Goal: Task Accomplishment & Management: Use online tool/utility

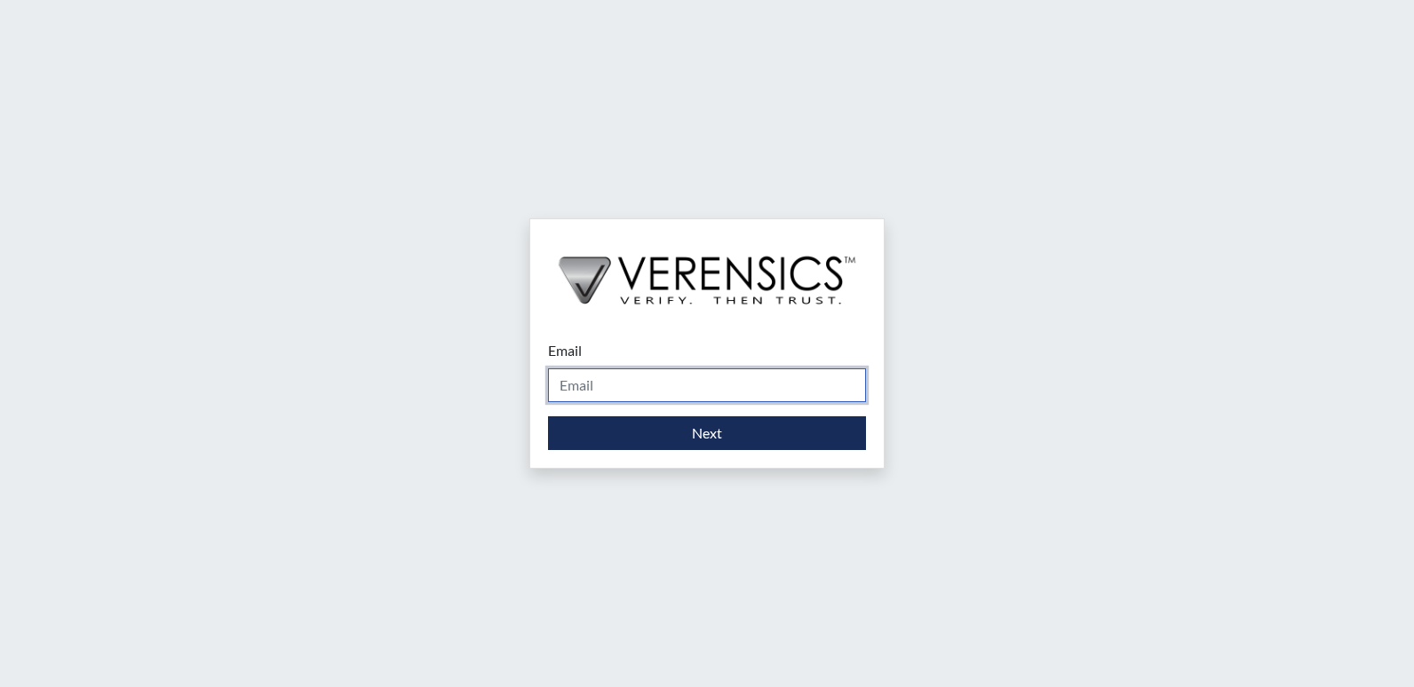
click at [639, 394] on input "Email" at bounding box center [707, 386] width 318 height 34
type input "[PERSON_NAME][EMAIL_ADDRESS][PERSON_NAME][DOMAIN_NAME]"
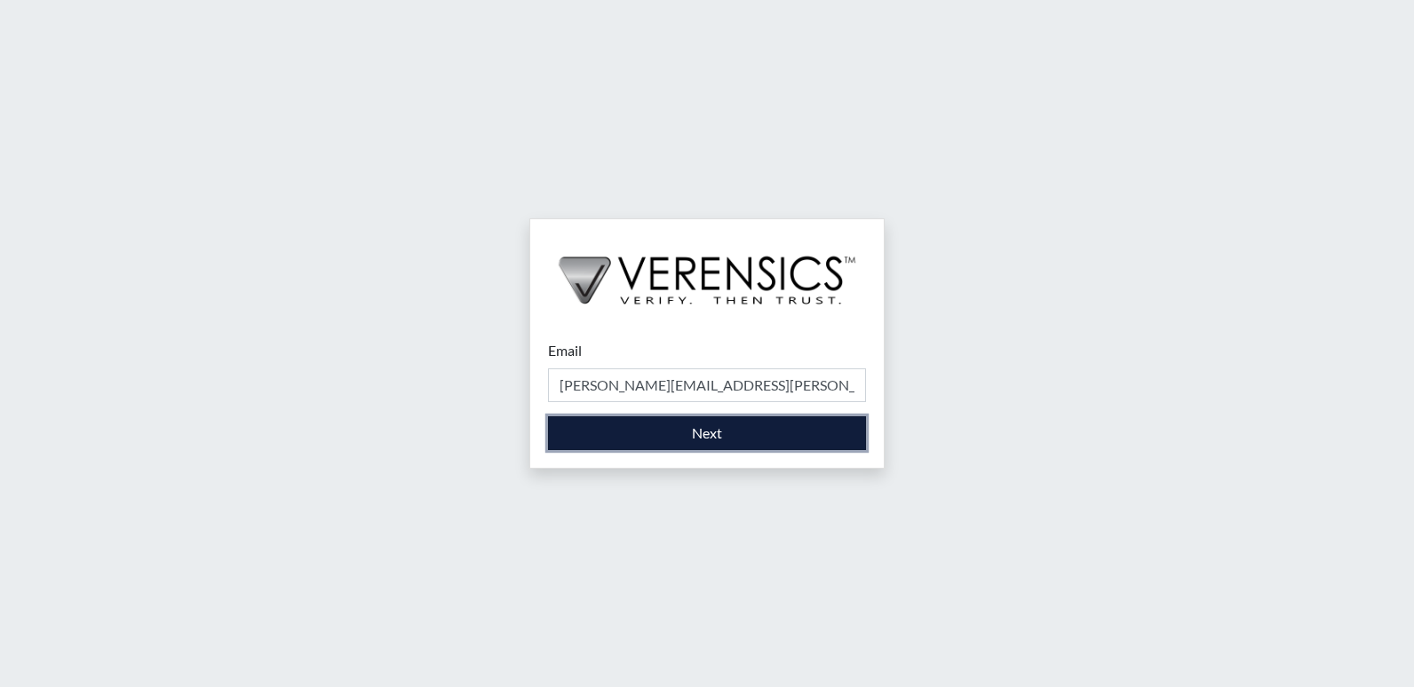
click at [641, 431] on button "Next" at bounding box center [707, 434] width 318 height 34
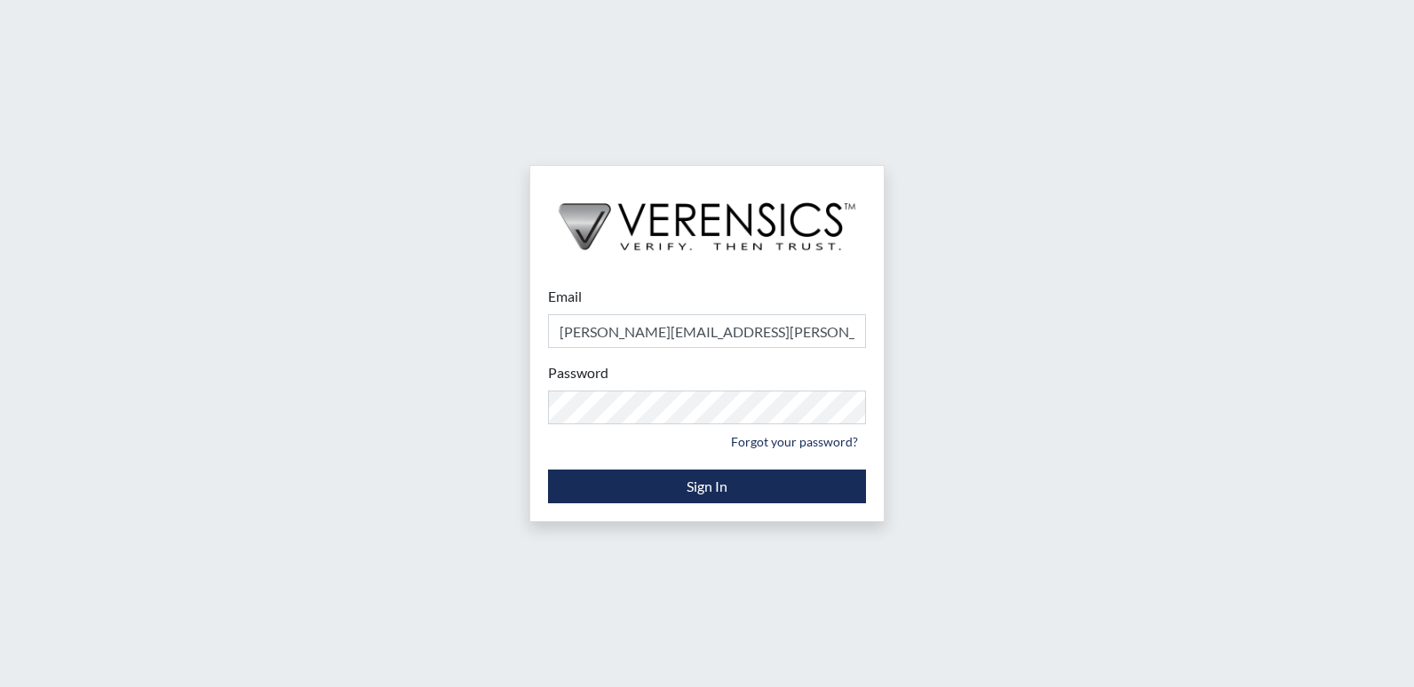
drag, startPoint x: 1173, startPoint y: 355, endPoint x: 1155, endPoint y: 363, distance: 20.3
click at [1173, 355] on div "Email [PERSON_NAME][EMAIL_ADDRESS][PERSON_NAME][DOMAIN_NAME] Please provide you…" at bounding box center [707, 343] width 1414 height 687
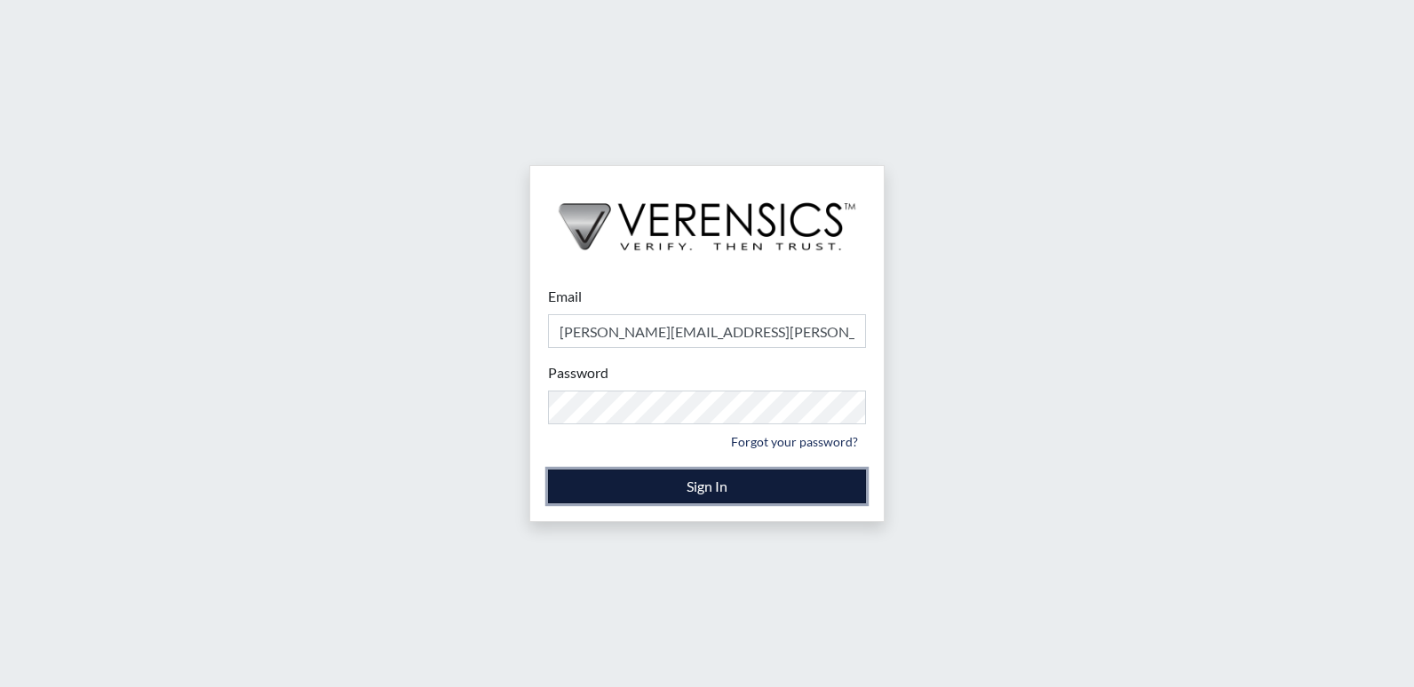
click at [714, 484] on button "Sign In" at bounding box center [707, 487] width 318 height 34
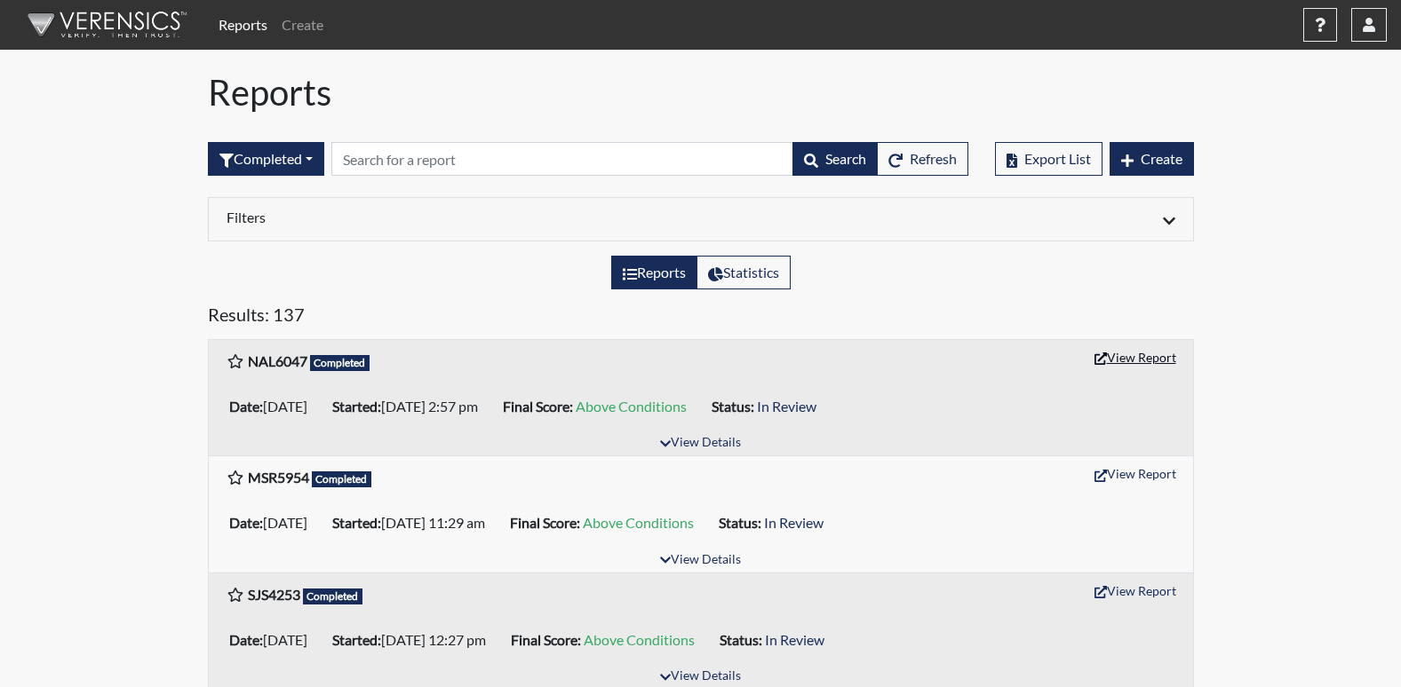
click at [1129, 355] on button "View Report" at bounding box center [1135, 358] width 98 height 28
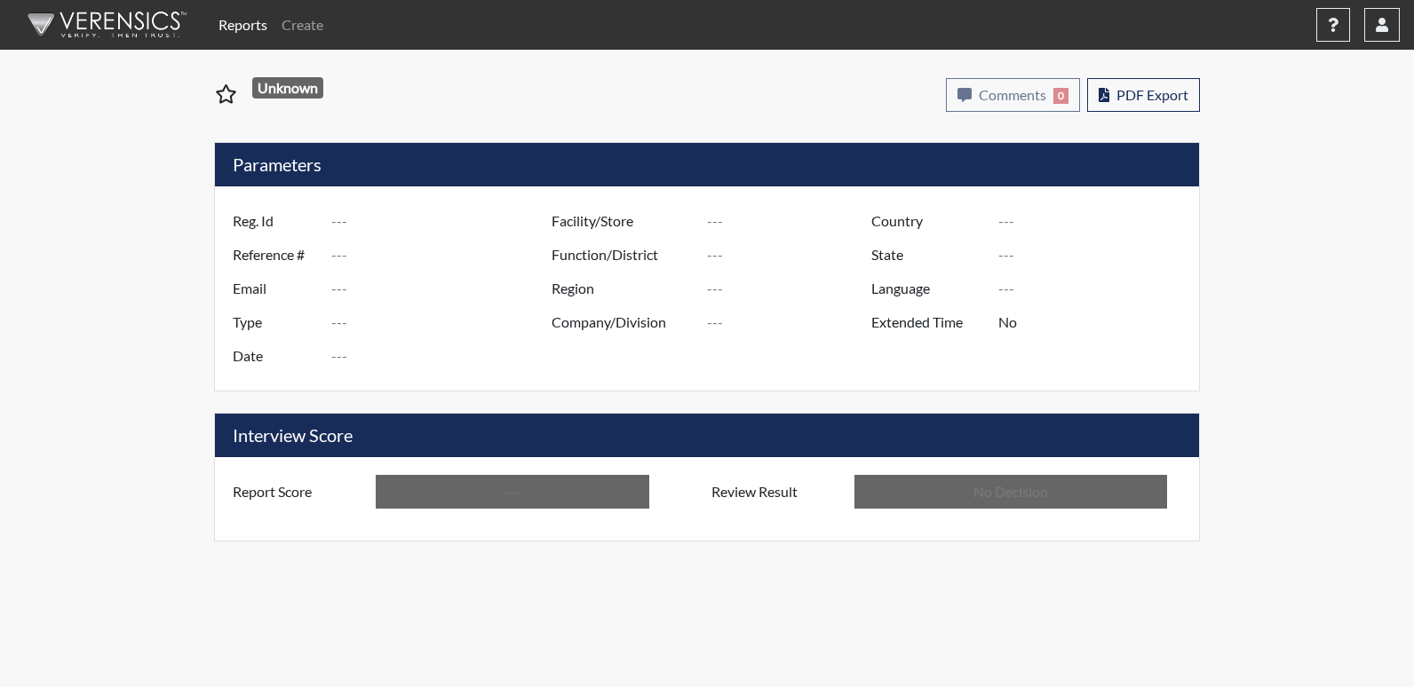
type input "NAL6047"
type input "51424"
type input "---"
type input "Corrections Pre-Employment"
type input "Sep 22, 2025"
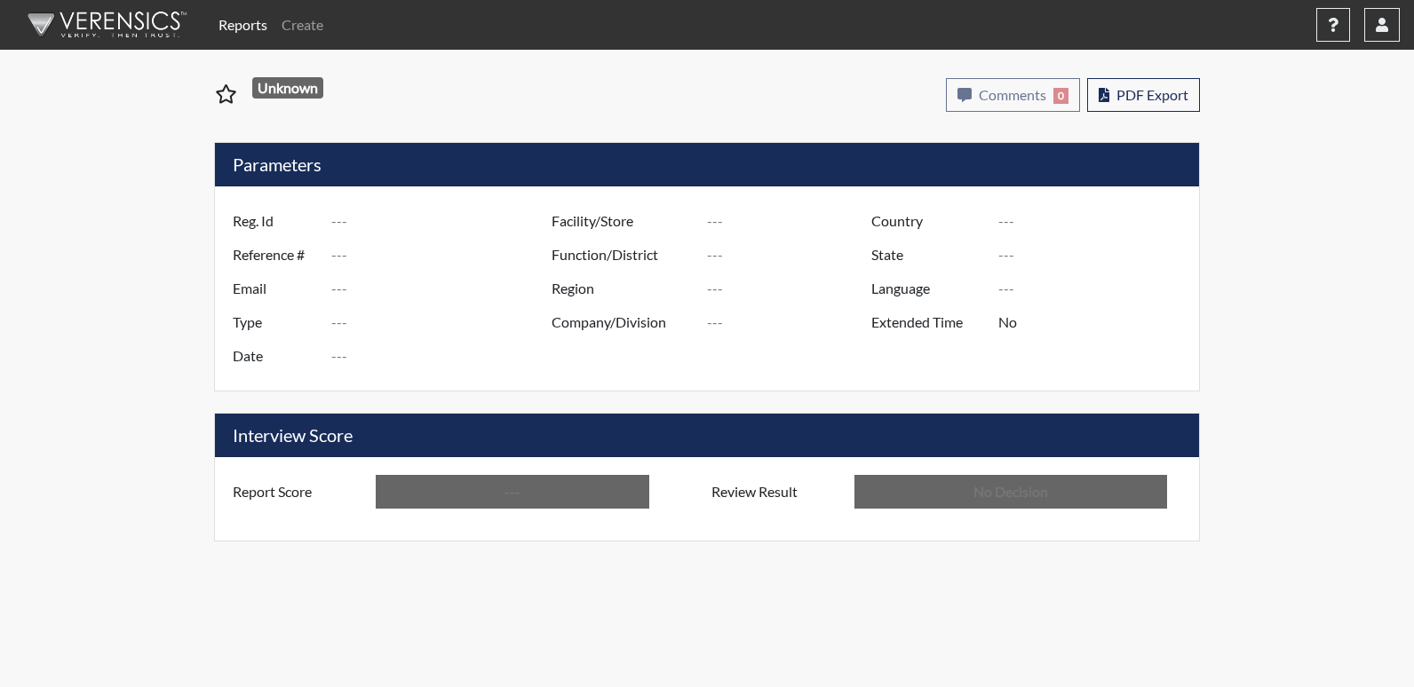
type input "[US_STATE] SP"
type input "[GEOGRAPHIC_DATA]"
type input "[US_STATE]"
type input "English"
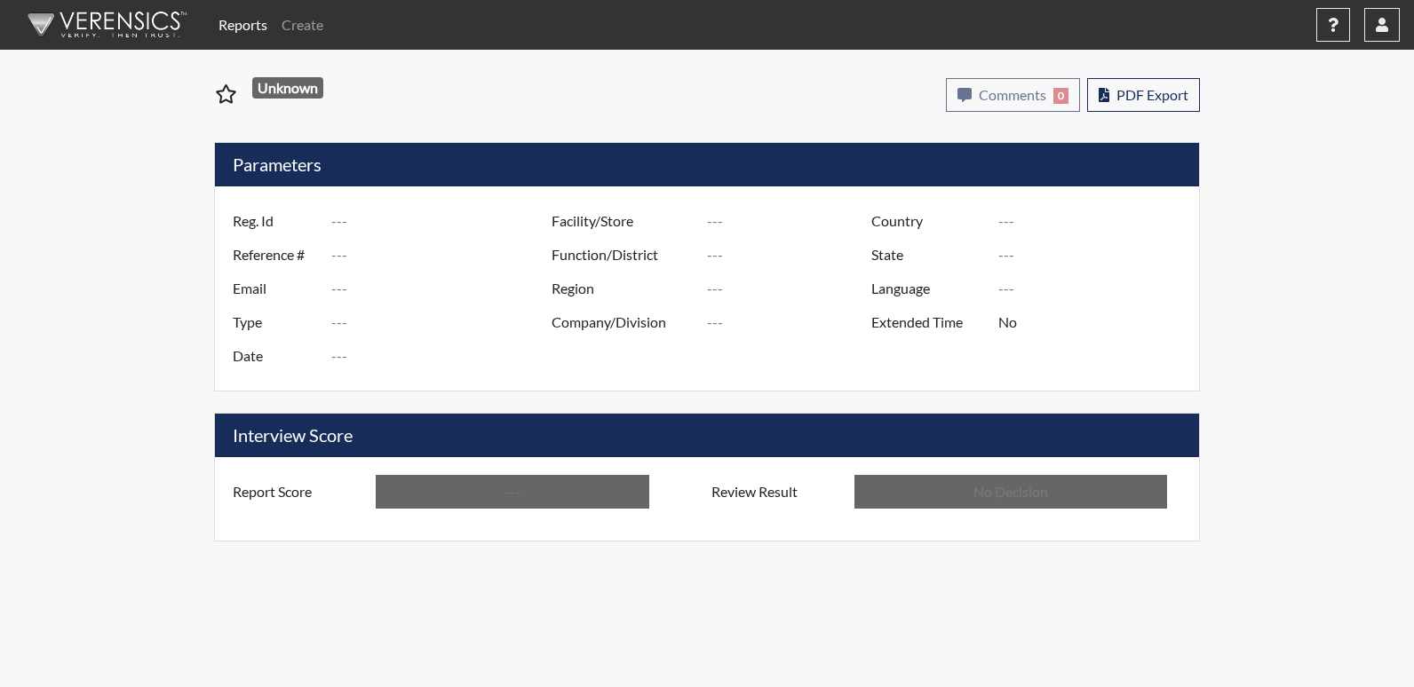
type input "Above Conditions"
type input "In Review"
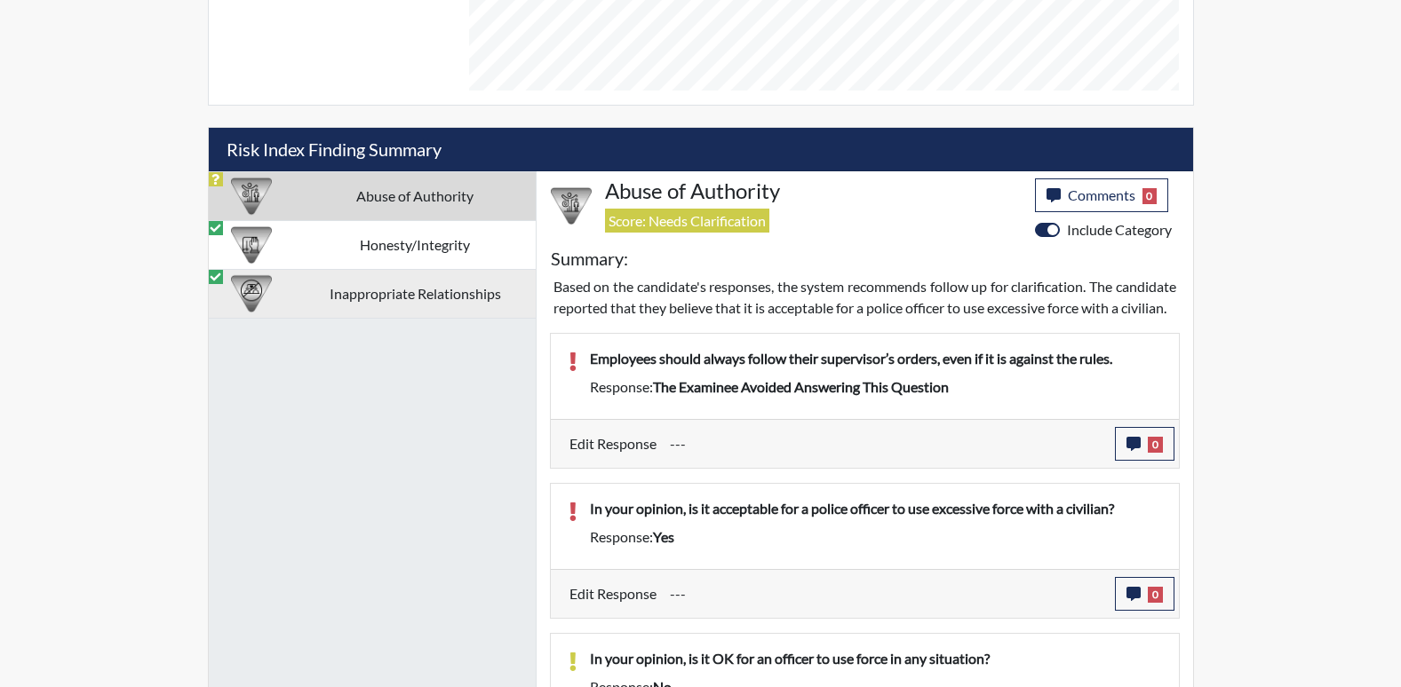
scroll to position [932, 0]
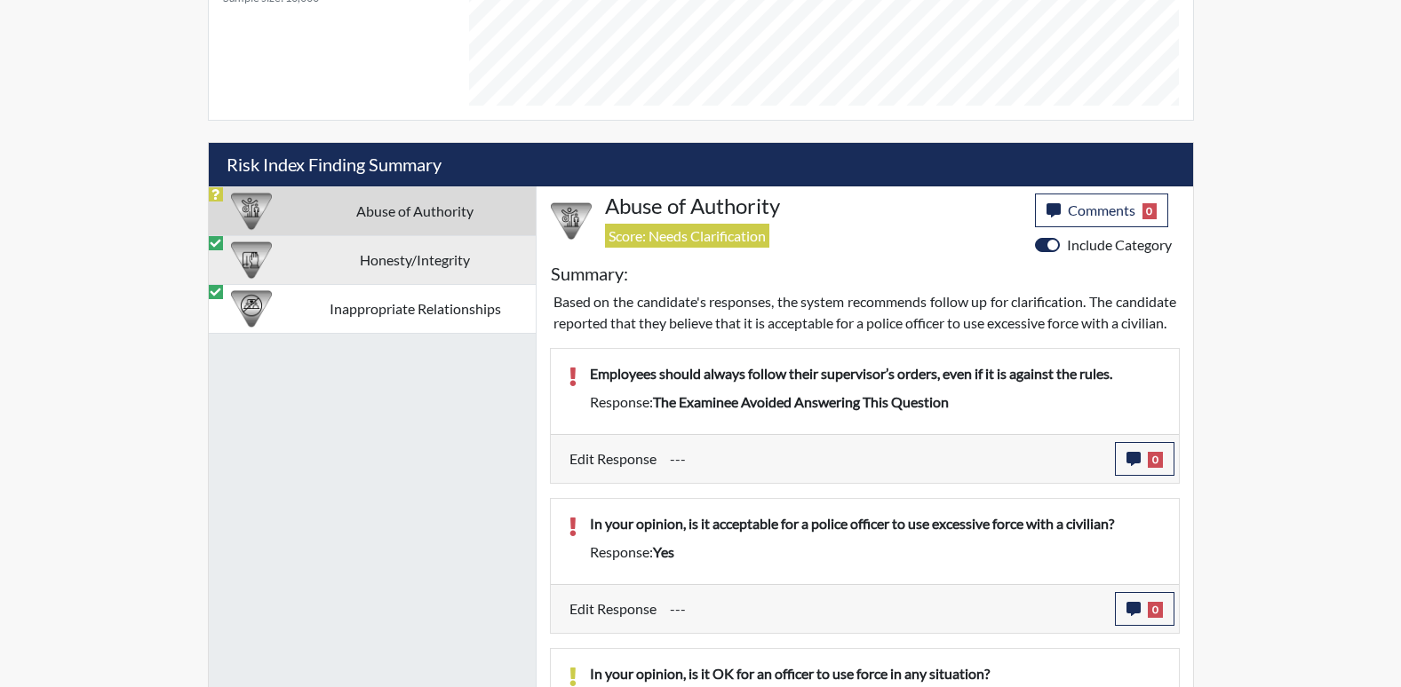
click at [436, 267] on td "Honesty/Integrity" at bounding box center [415, 259] width 241 height 49
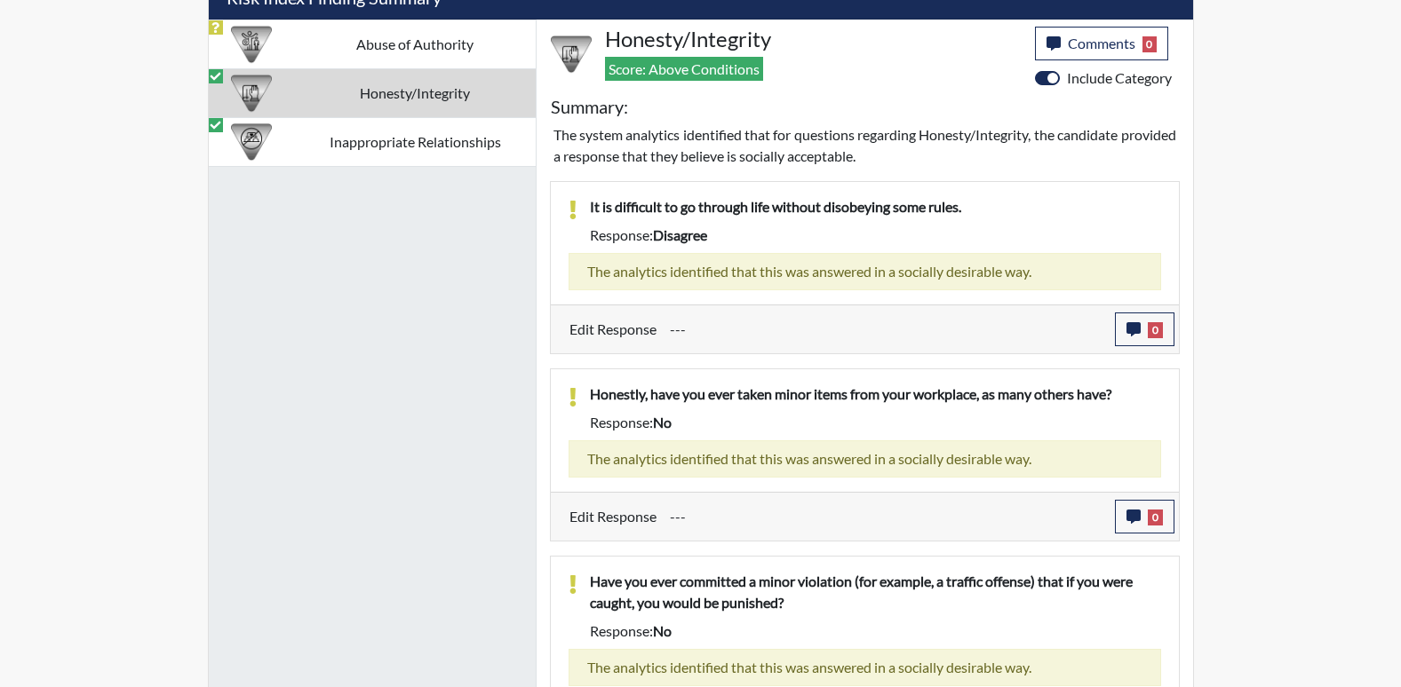
scroll to position [996, 0]
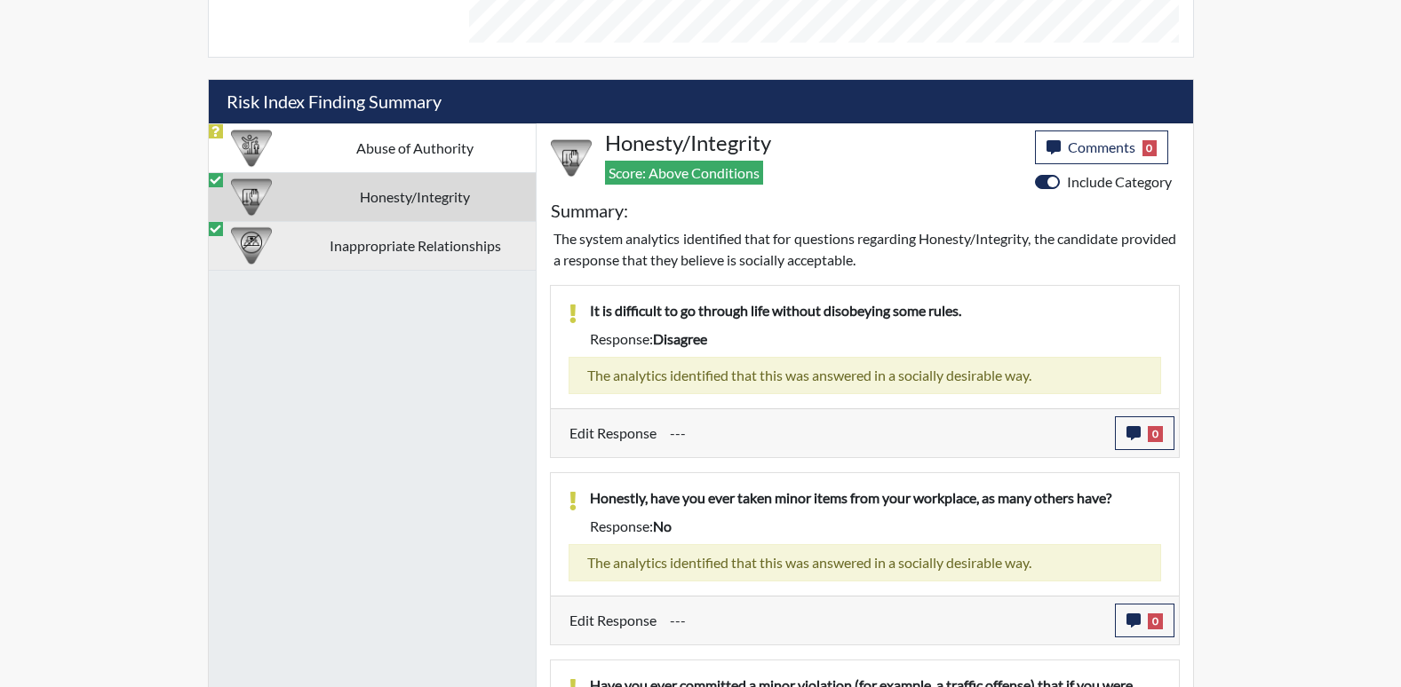
click at [439, 245] on td "Inappropriate Relationships" at bounding box center [415, 245] width 241 height 49
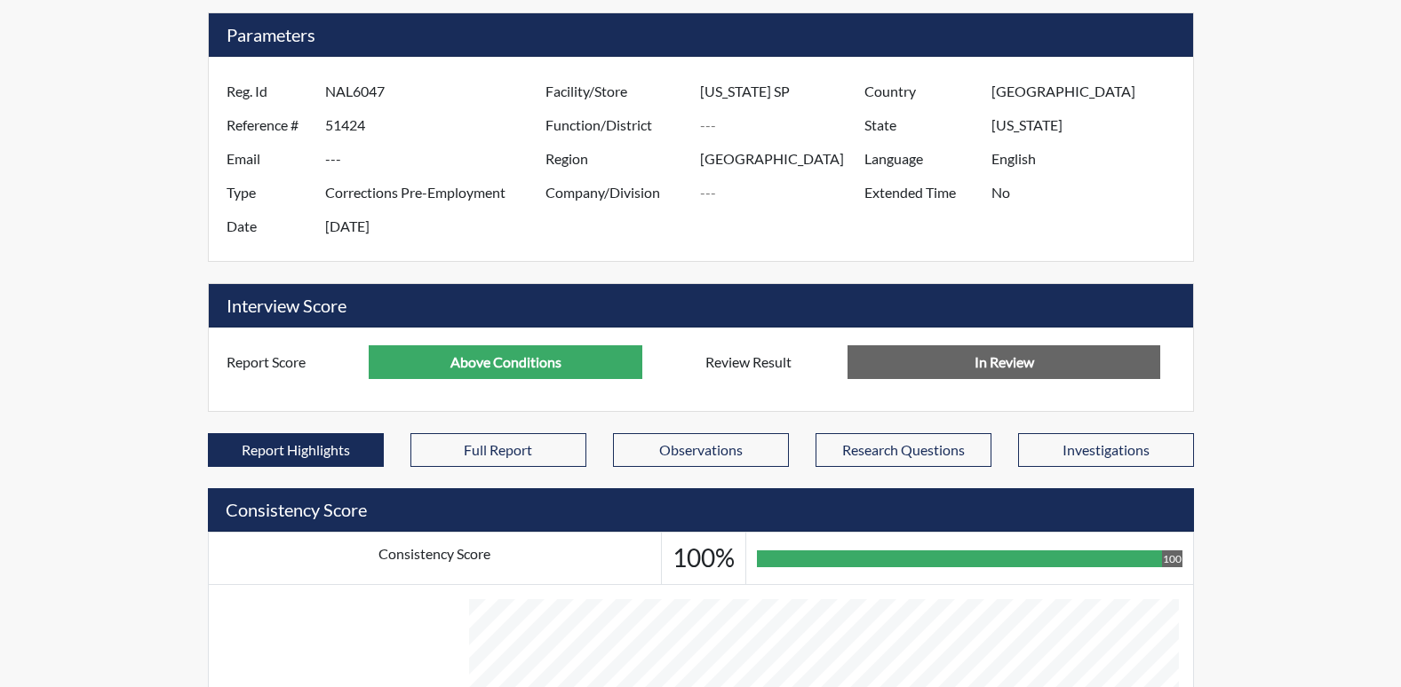
scroll to position [0, 0]
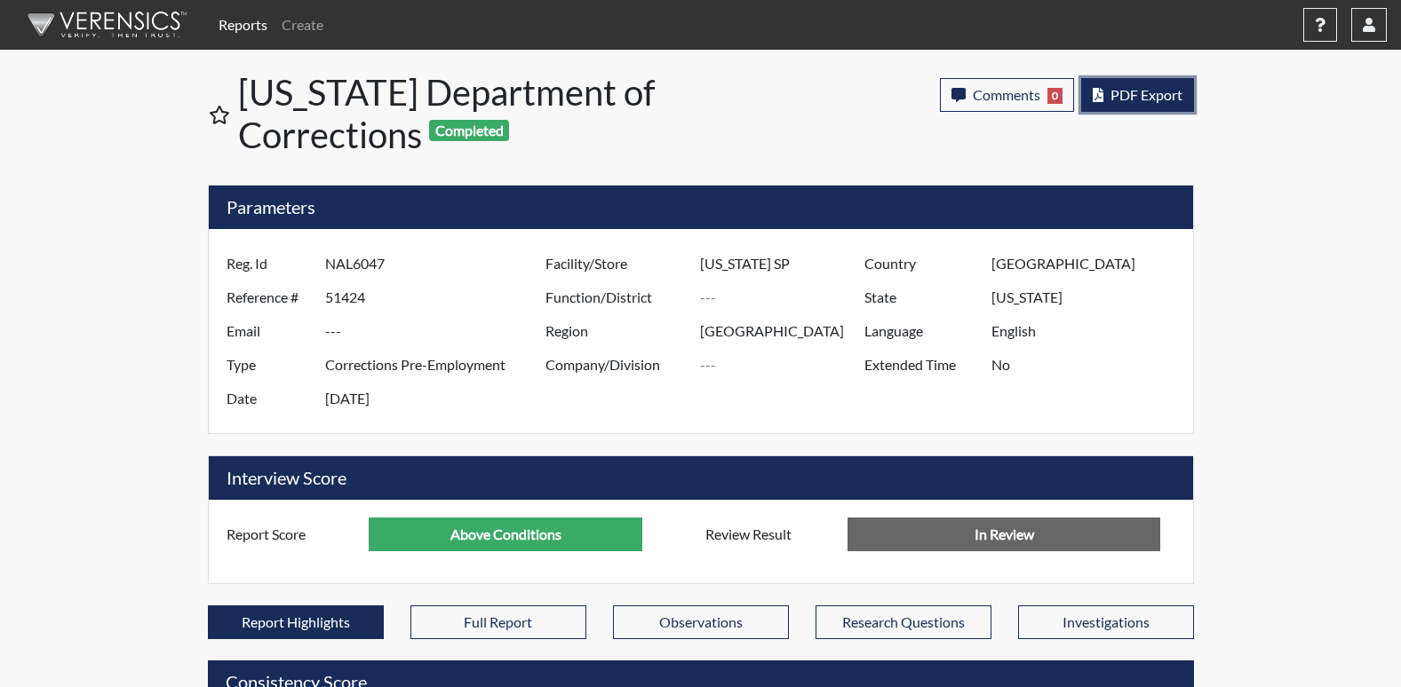
click at [1127, 92] on span "PDF Export" at bounding box center [1146, 94] width 72 height 17
